Goal: Information Seeking & Learning: Learn about a topic

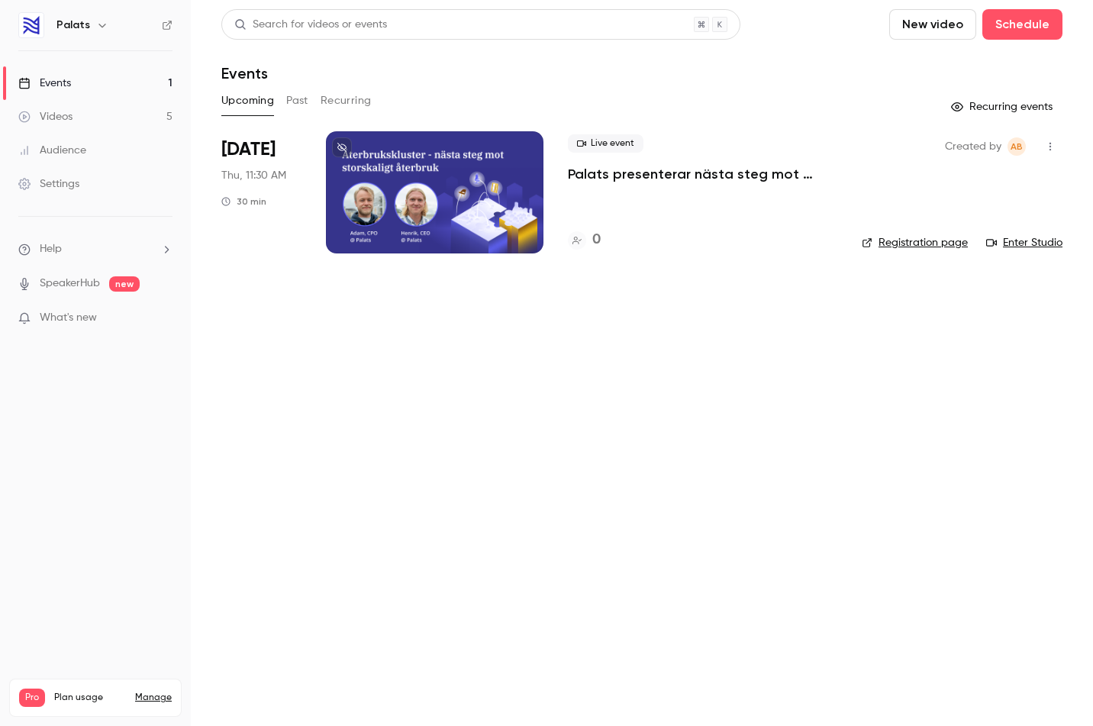
click at [105, 109] on link "Videos 5" at bounding box center [95, 117] width 191 height 34
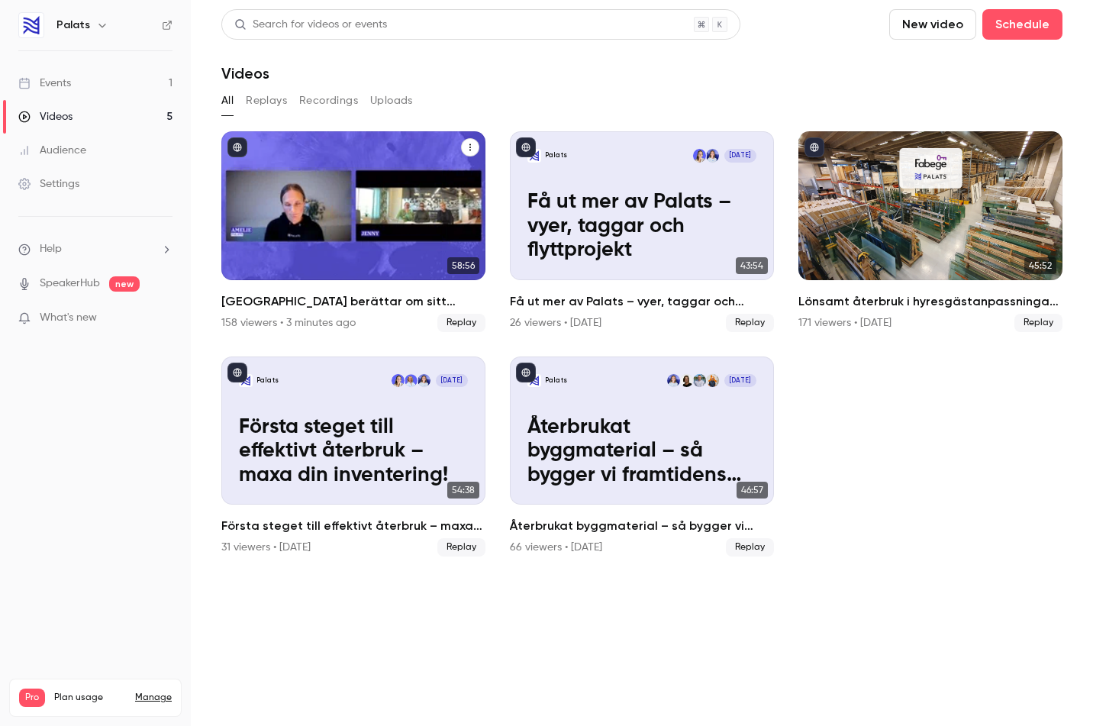
click at [367, 142] on div "Karlstads kommun berättar om sitt återbruk" at bounding box center [353, 205] width 264 height 149
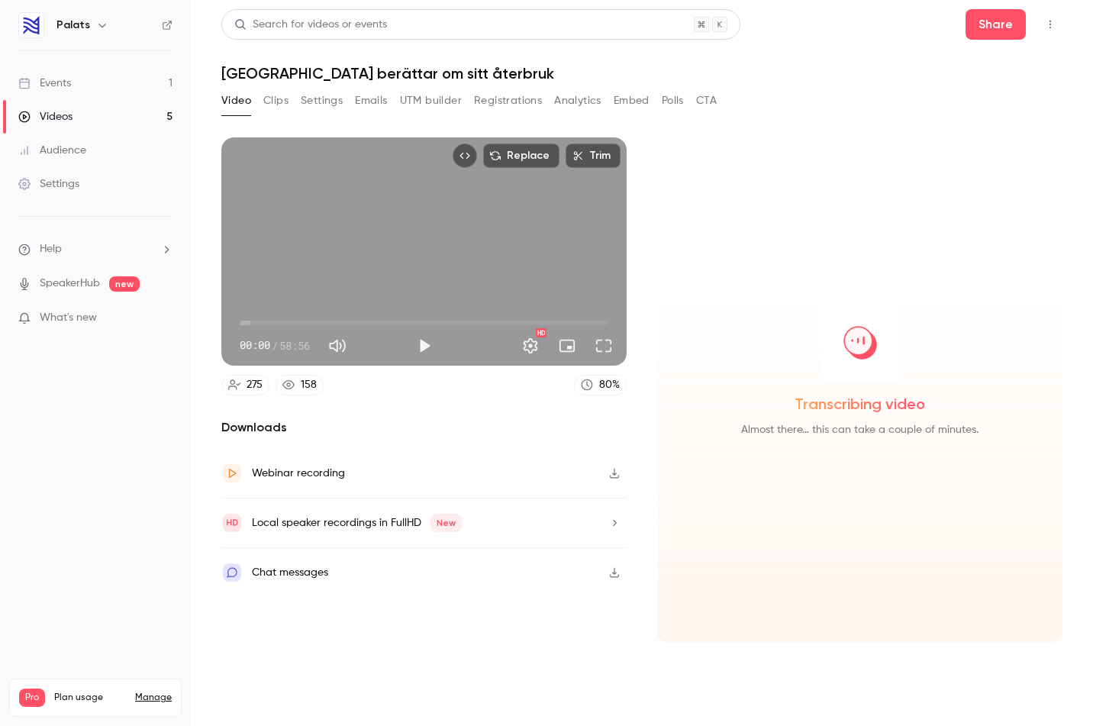
click at [511, 94] on button "Registrations" at bounding box center [508, 101] width 68 height 24
